Goal: Check status

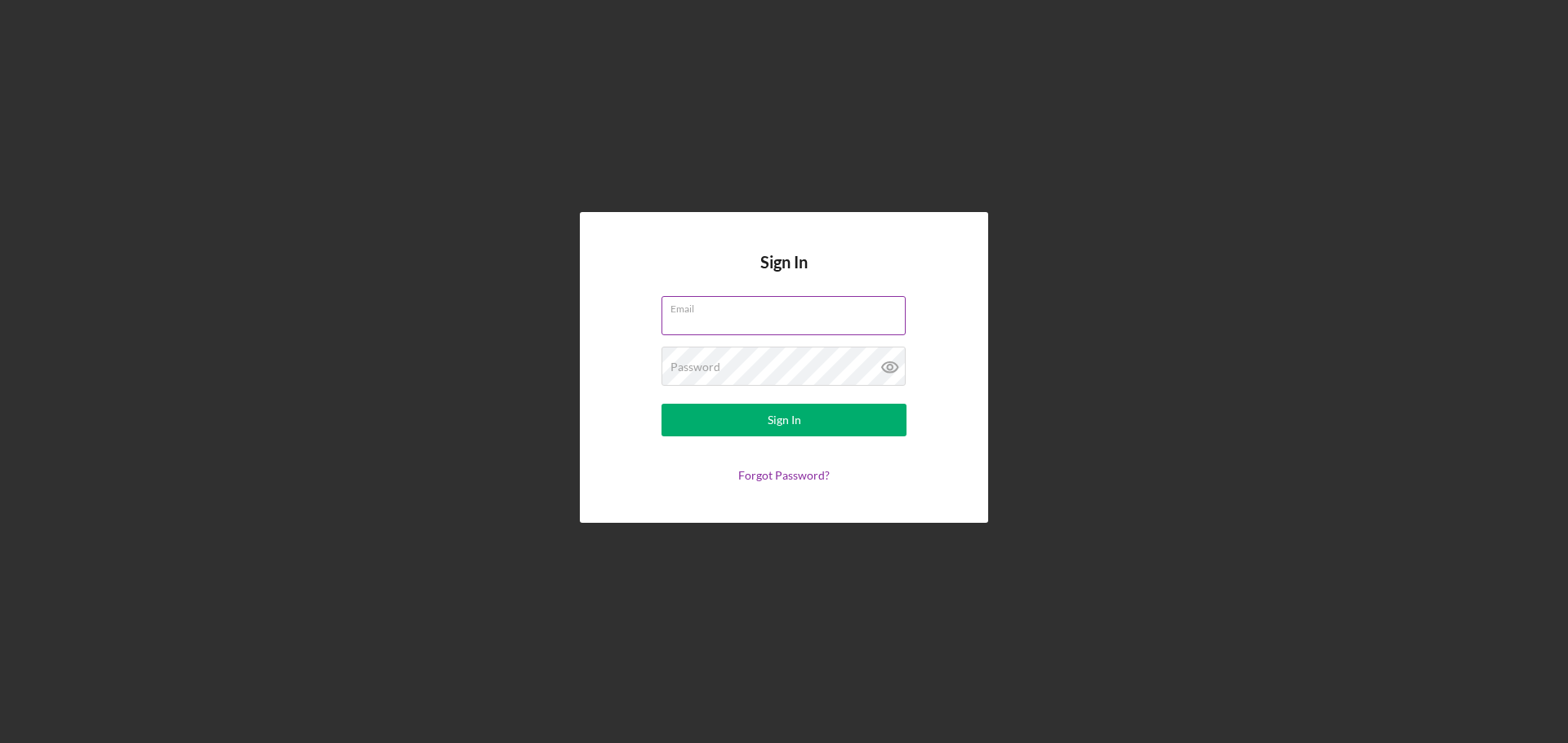
click at [769, 326] on input "Email" at bounding box center [783, 316] width 244 height 40
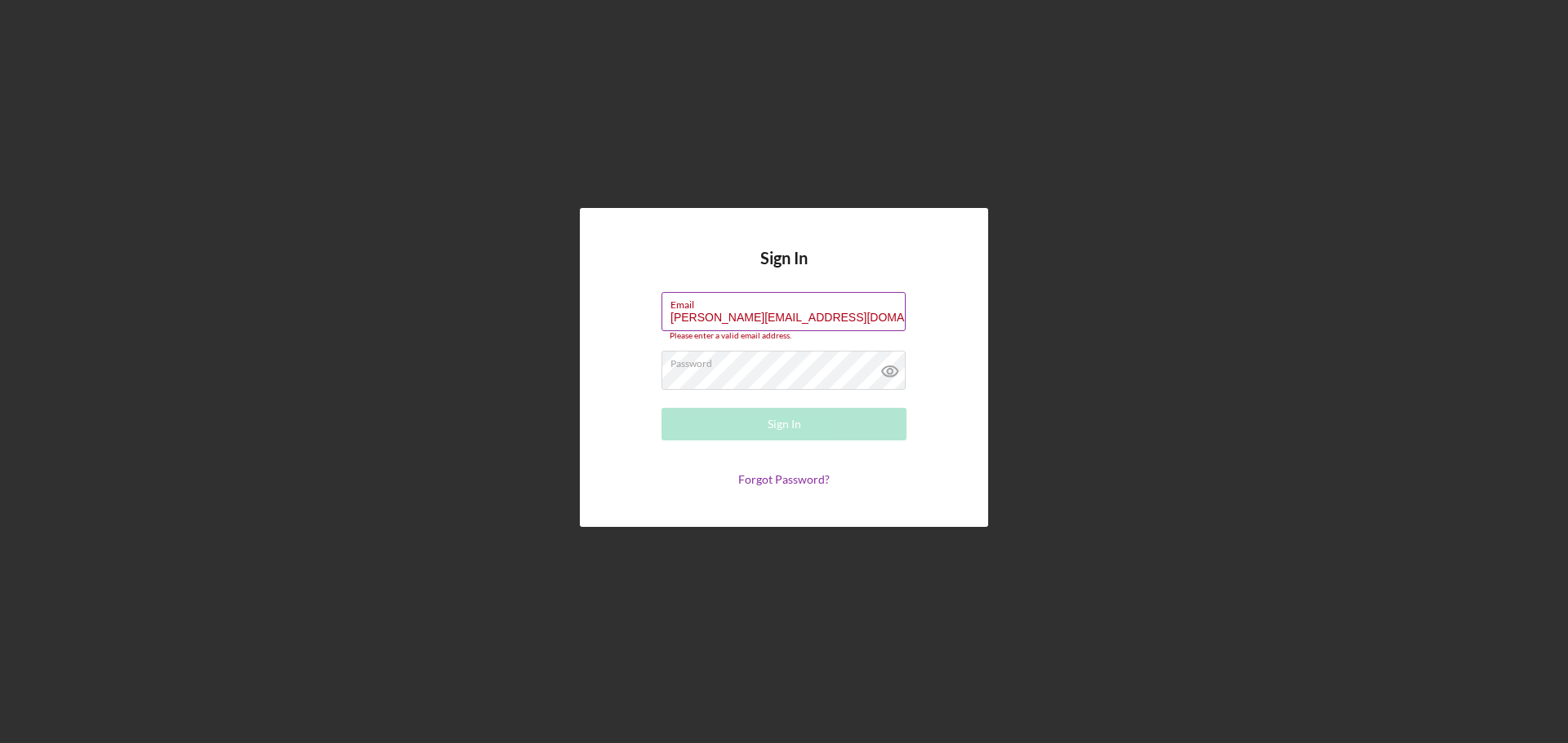
type input "[PERSON_NAME][EMAIL_ADDRESS][DOMAIN_NAME]"
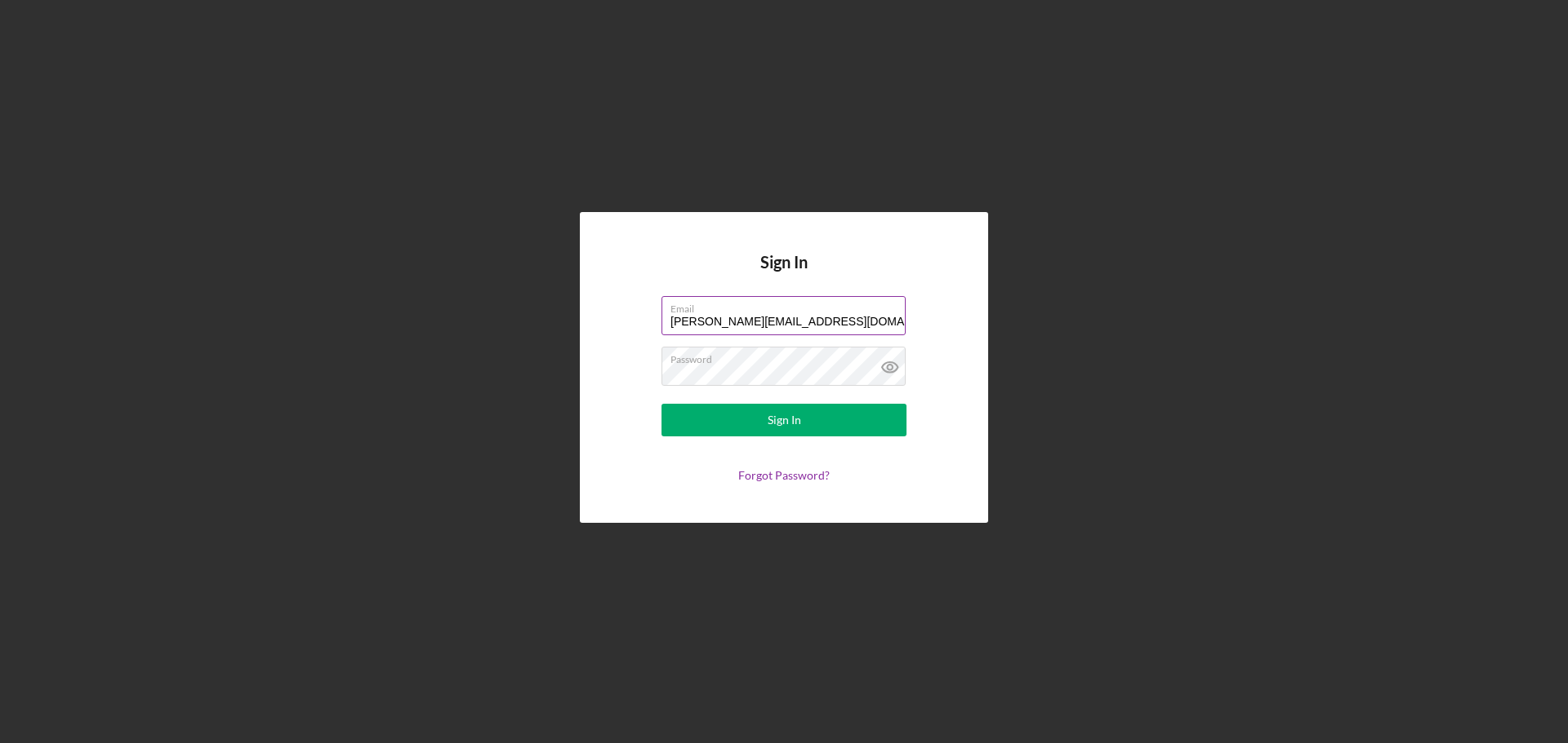
click at [661, 404] on button "Sign In" at bounding box center [783, 420] width 245 height 33
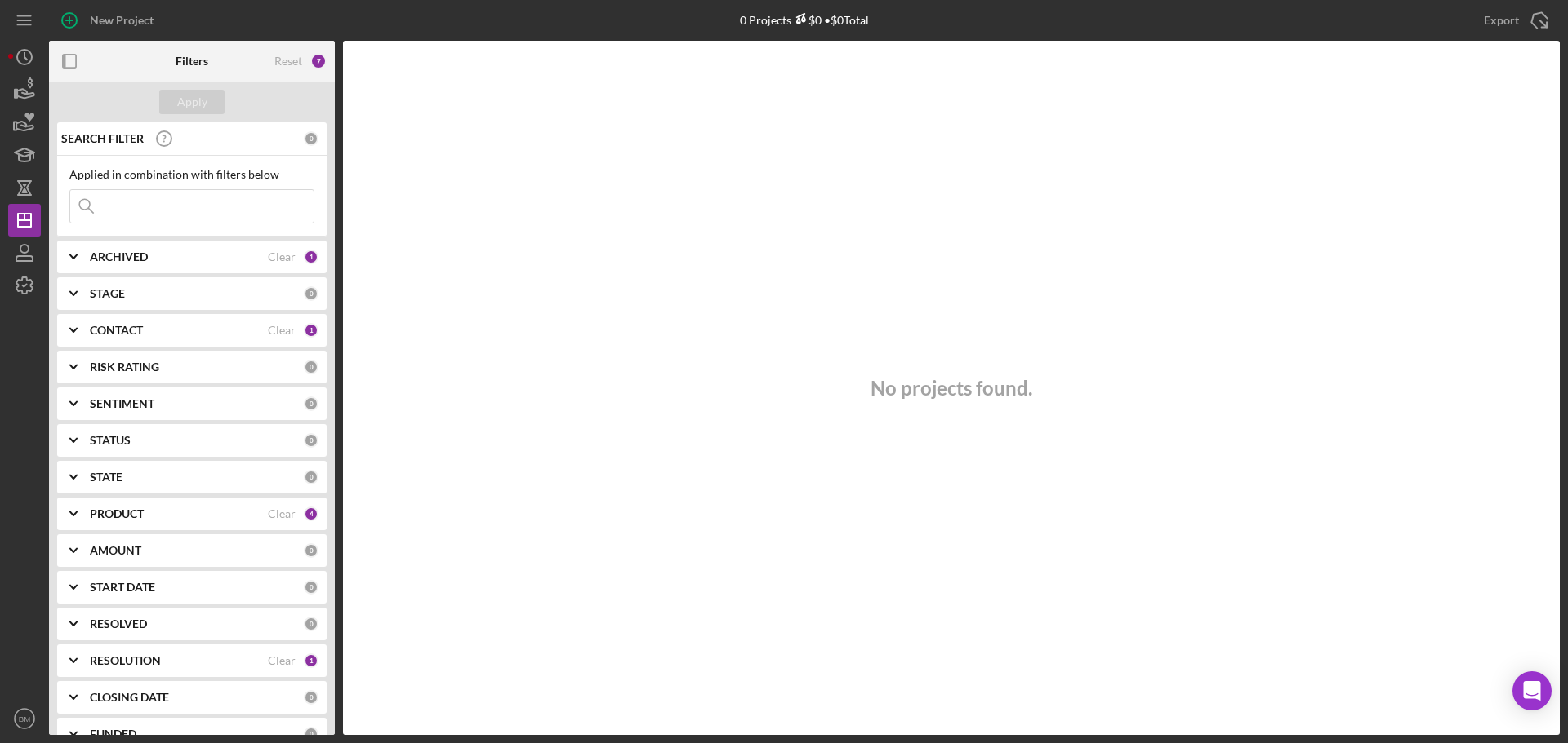
click at [167, 331] on div "CONTACT" at bounding box center [179, 330] width 178 height 13
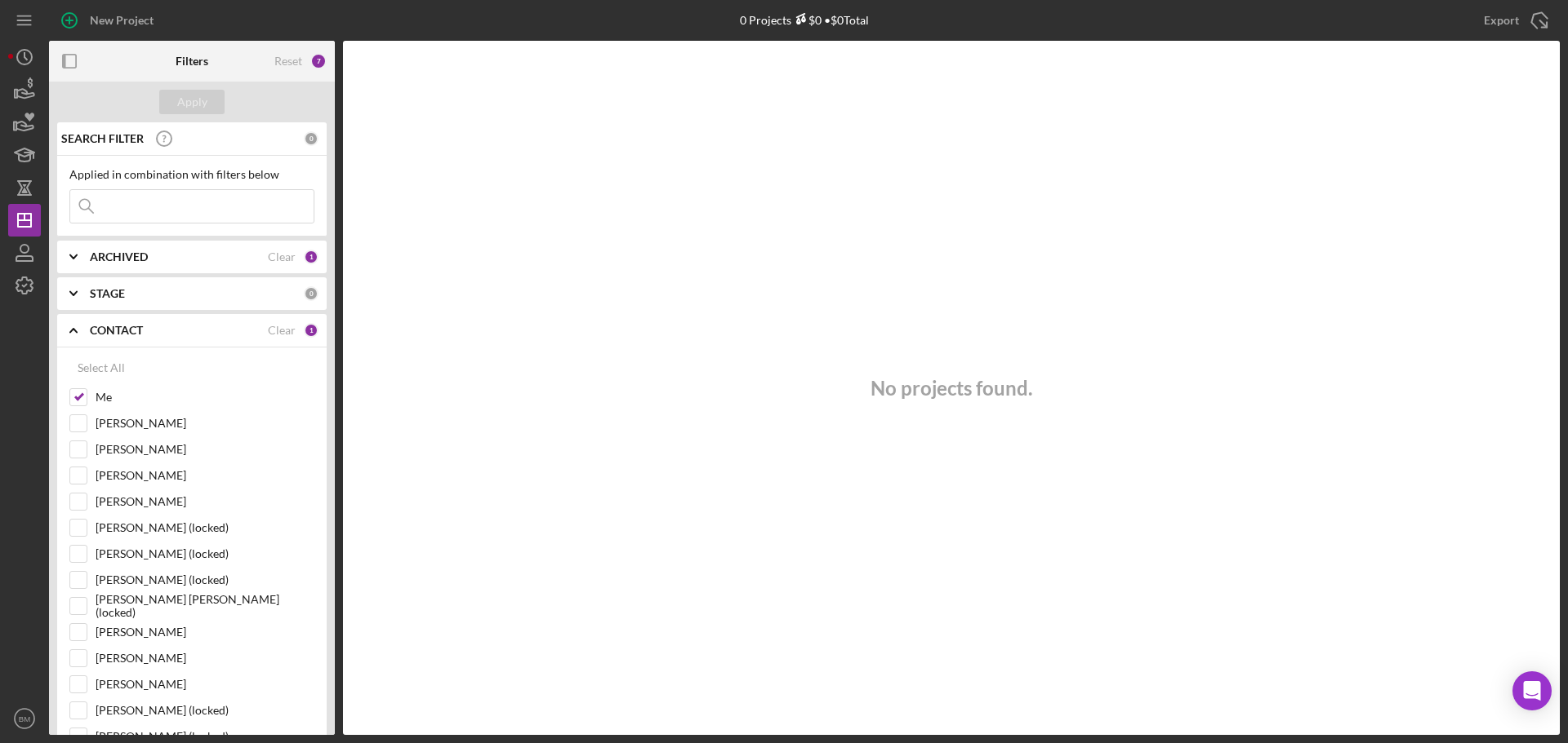
click at [168, 332] on div "CONTACT" at bounding box center [179, 330] width 178 height 13
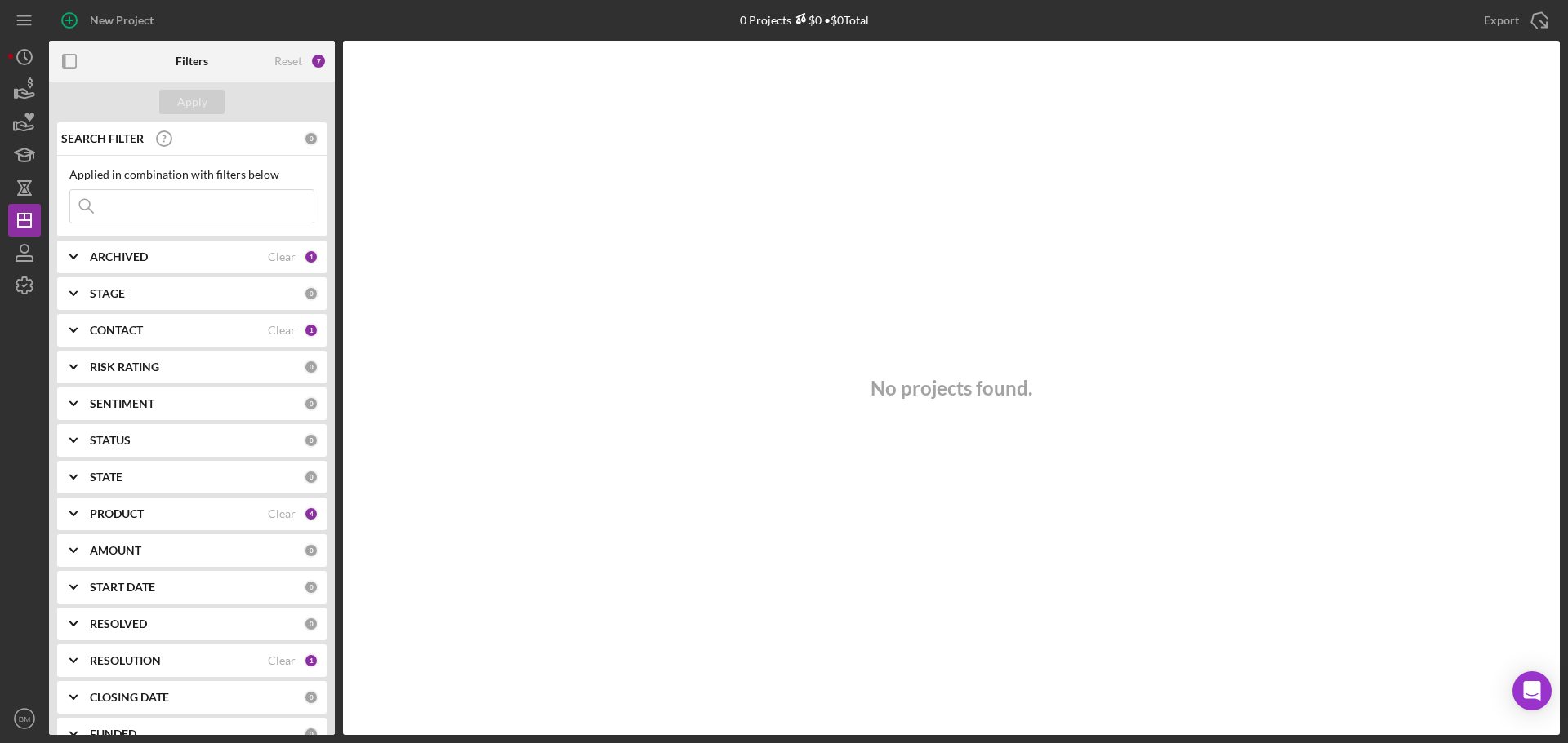
click at [191, 516] on div "PRODUCT" at bounding box center [179, 513] width 178 height 13
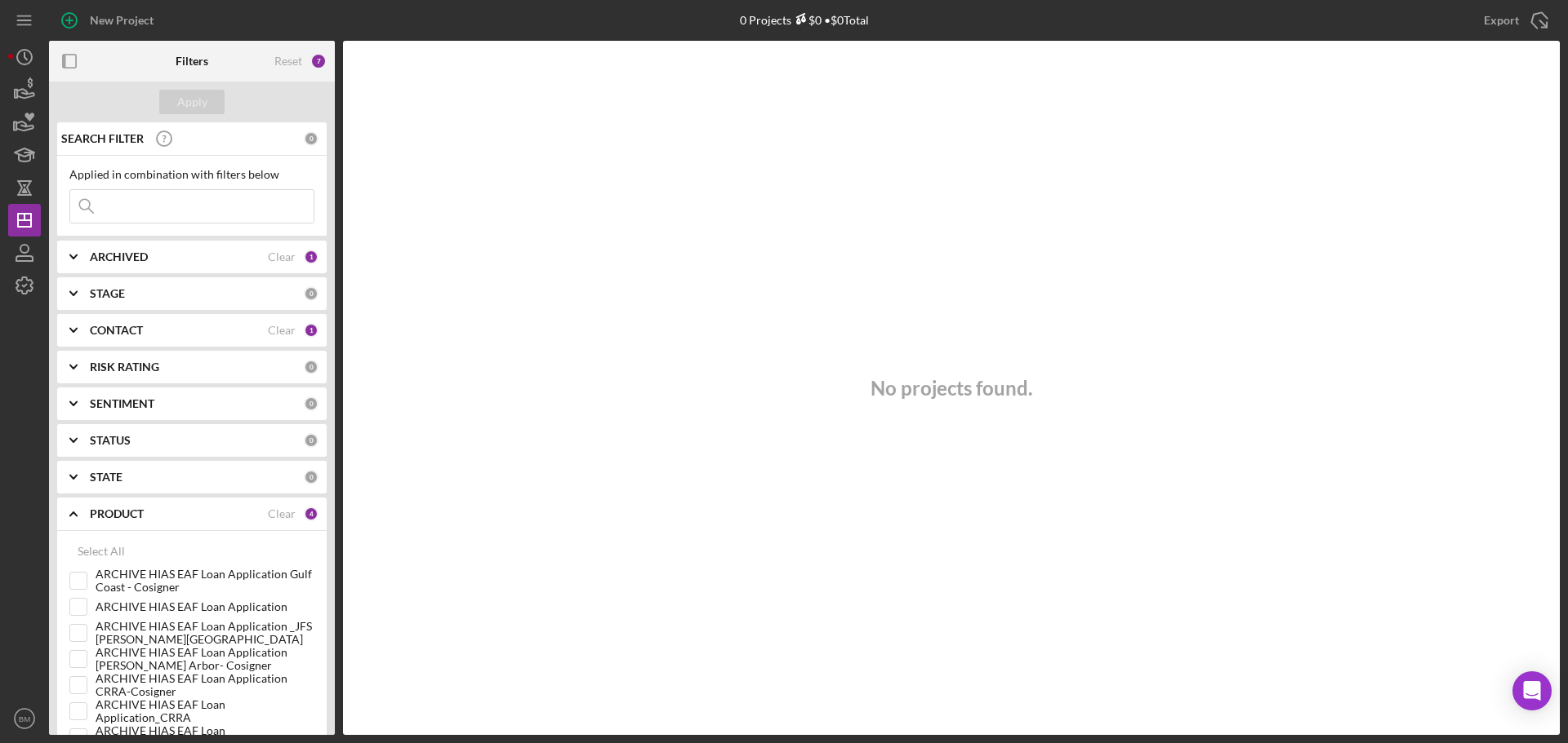
drag, startPoint x: 191, startPoint y: 516, endPoint x: 194, endPoint y: 503, distance: 13.3
click at [191, 515] on div "PRODUCT" at bounding box center [179, 513] width 178 height 13
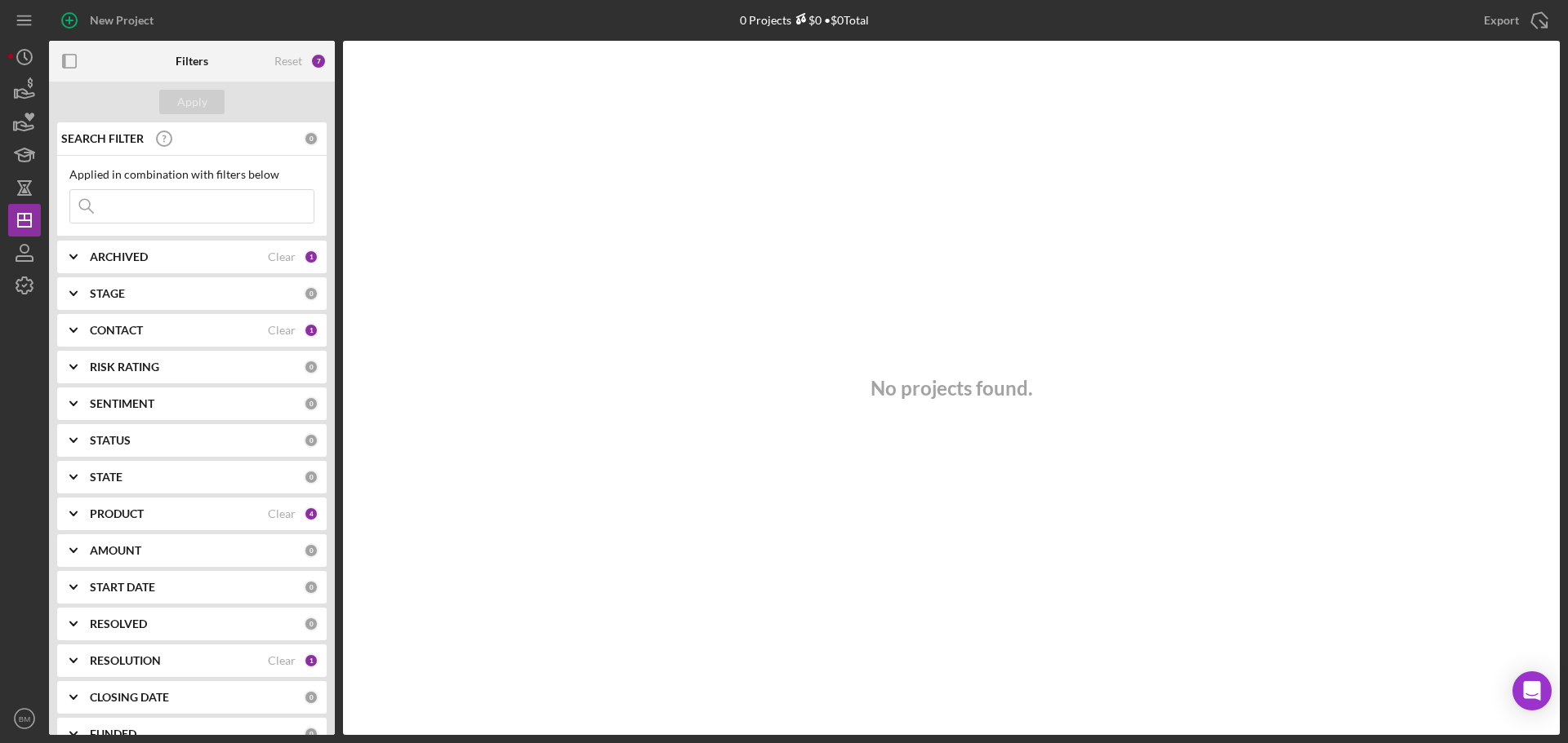
click at [173, 322] on div "CONTACT Clear 1" at bounding box center [204, 330] width 229 height 33
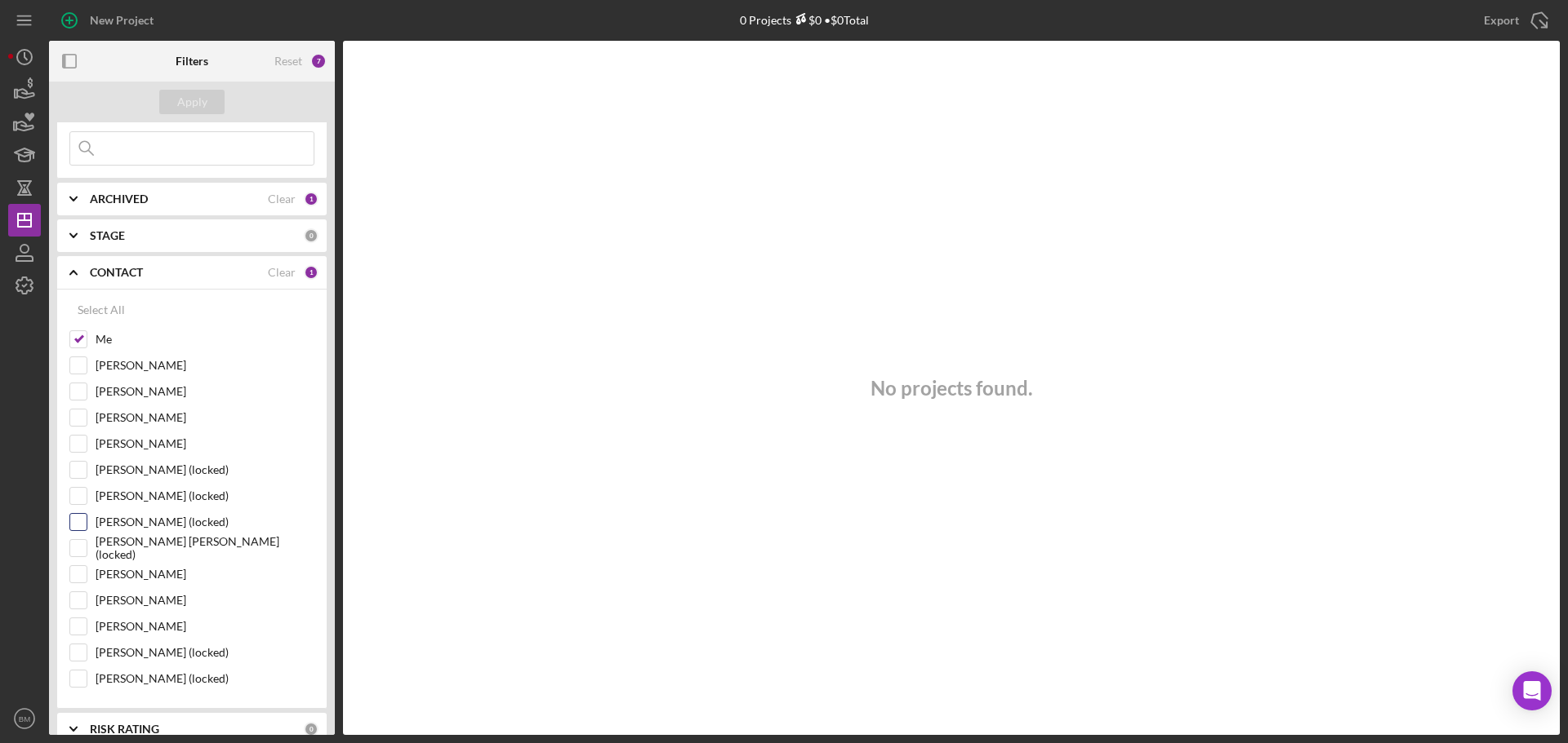
scroll to position [81, 0]
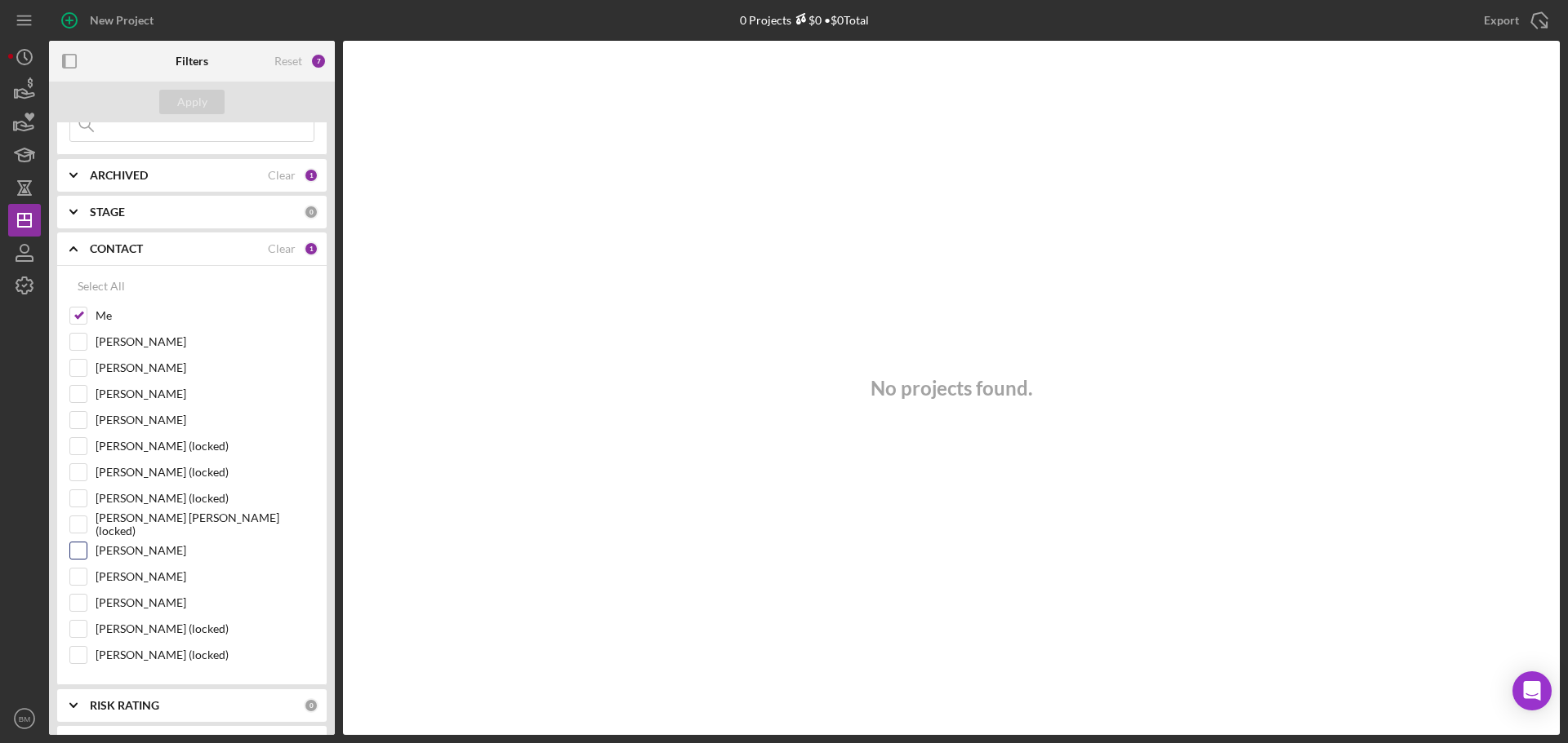
drag, startPoint x: 73, startPoint y: 553, endPoint x: 74, endPoint y: 568, distance: 15.0
click at [74, 553] on input "[PERSON_NAME]" at bounding box center [78, 551] width 16 height 16
checkbox input "true"
click at [80, 603] on input "[PERSON_NAME]" at bounding box center [78, 603] width 16 height 16
checkbox input "true"
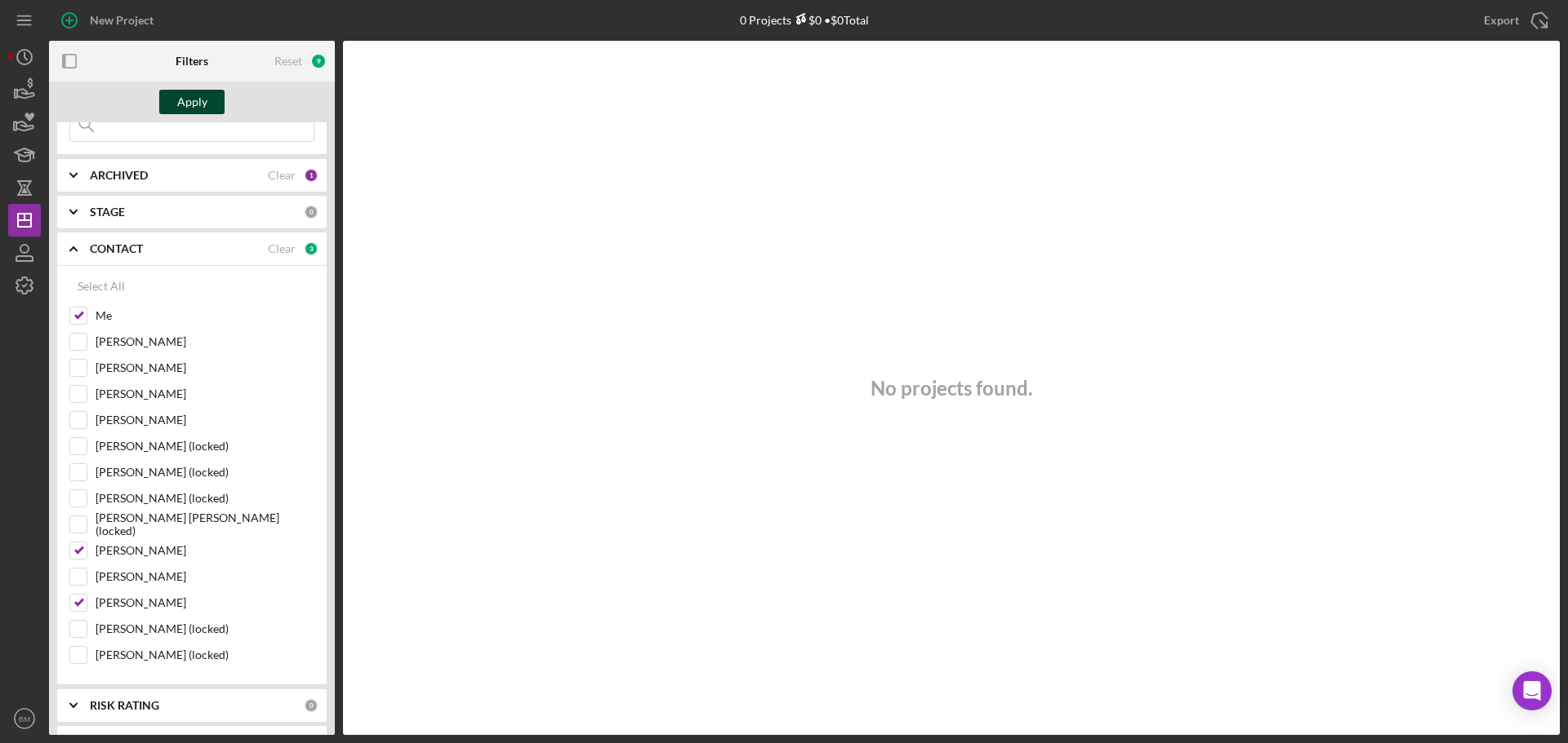
click at [160, 105] on div "Apply" at bounding box center [191, 101] width 285 height 41
click at [178, 106] on div "Apply" at bounding box center [192, 102] width 30 height 25
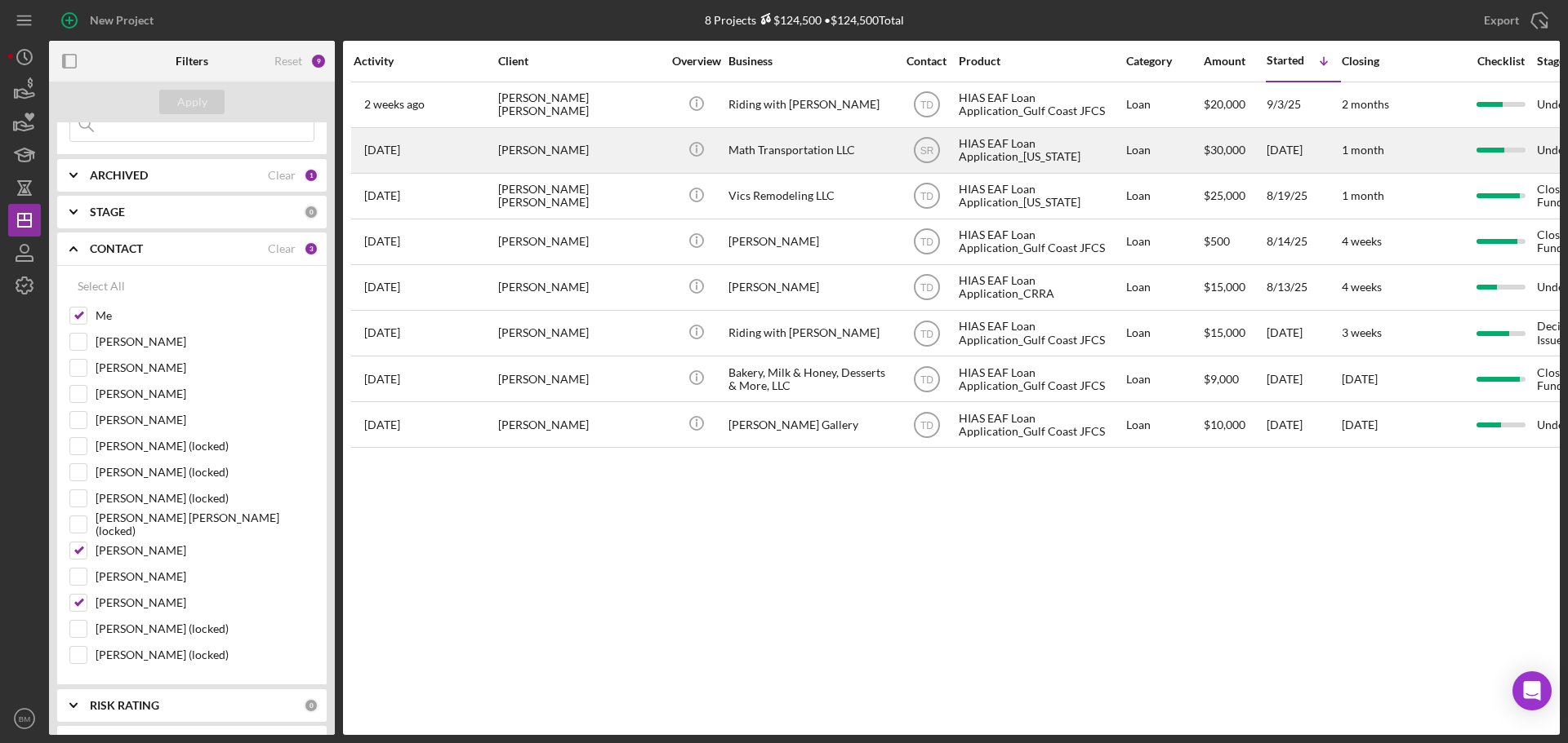
click at [549, 159] on div "[PERSON_NAME]" at bounding box center [580, 151] width 164 height 44
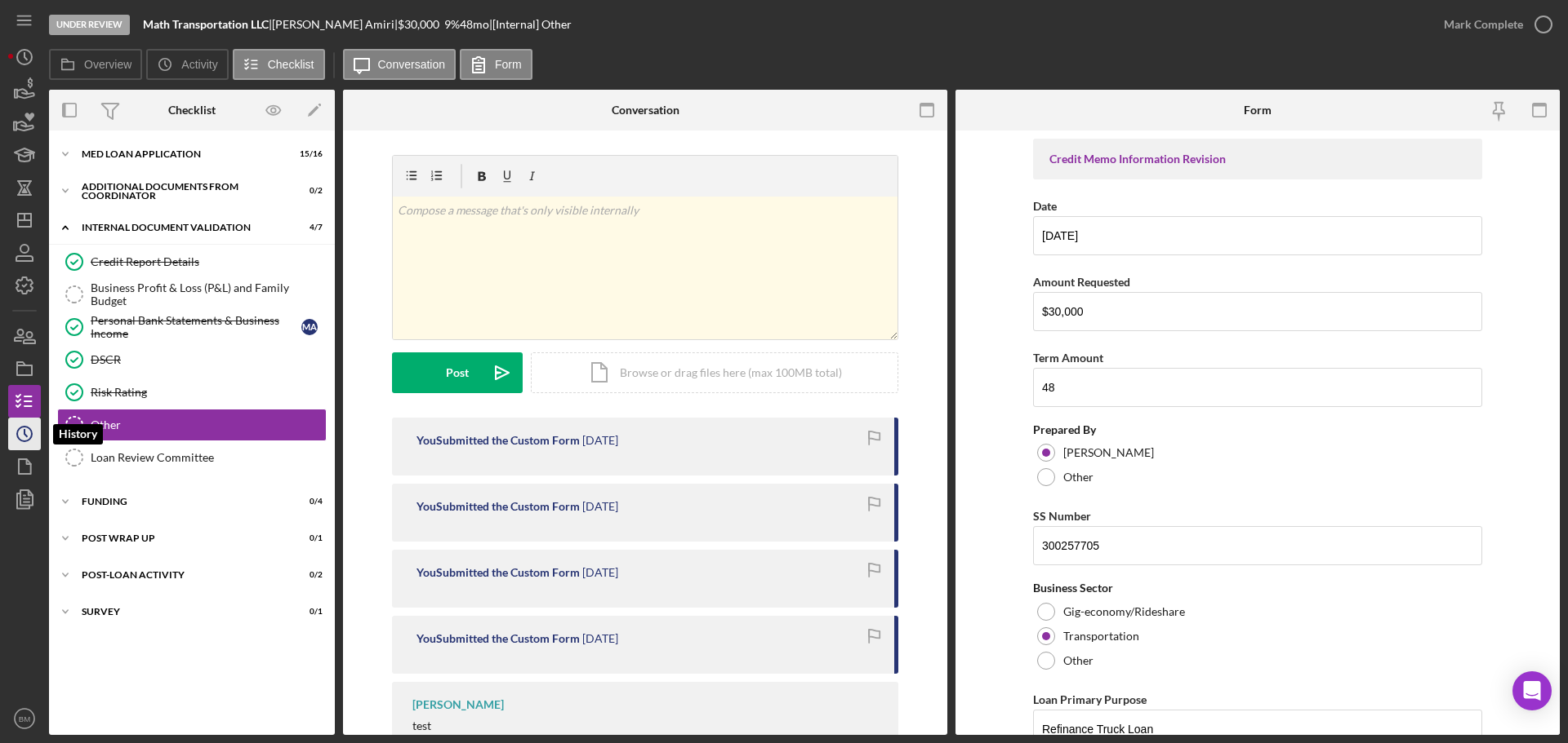
click at [26, 443] on icon "Icon/History" at bounding box center [24, 434] width 41 height 41
